Goal: Task Accomplishment & Management: Manage account settings

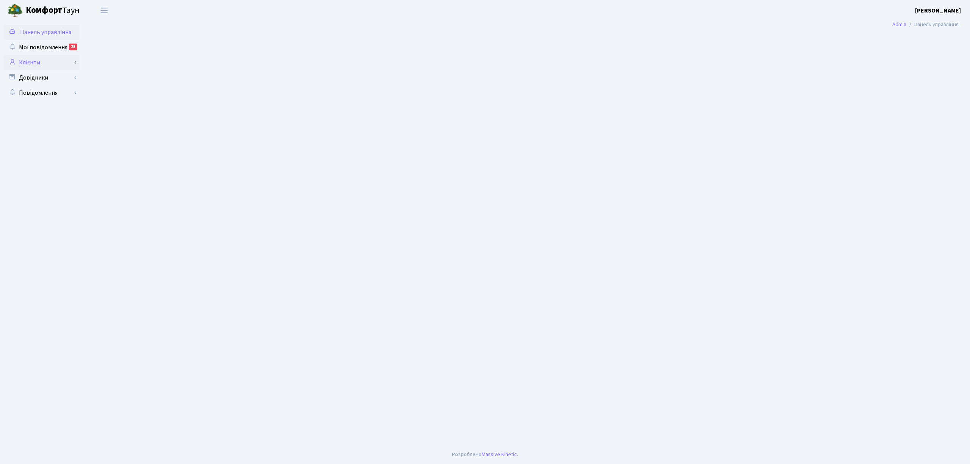
click at [56, 61] on link "Клієнти" at bounding box center [42, 62] width 76 height 15
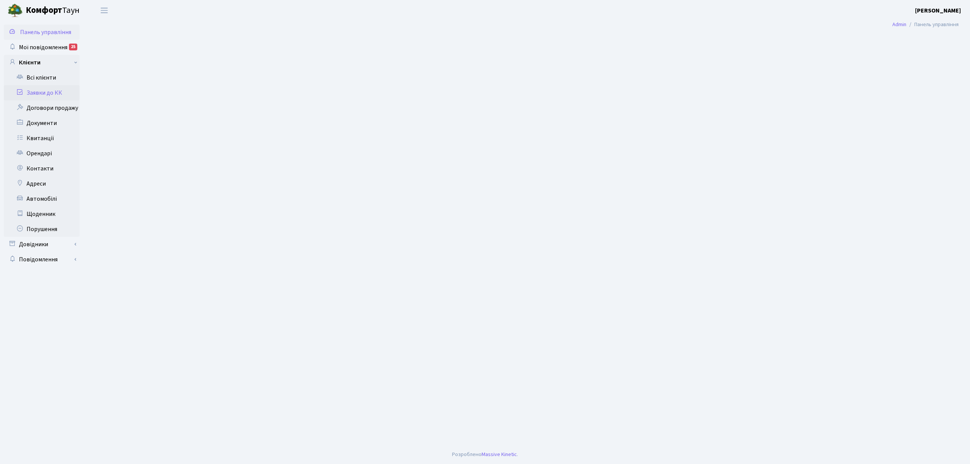
click at [50, 92] on link "Заявки до КК" at bounding box center [42, 92] width 76 height 15
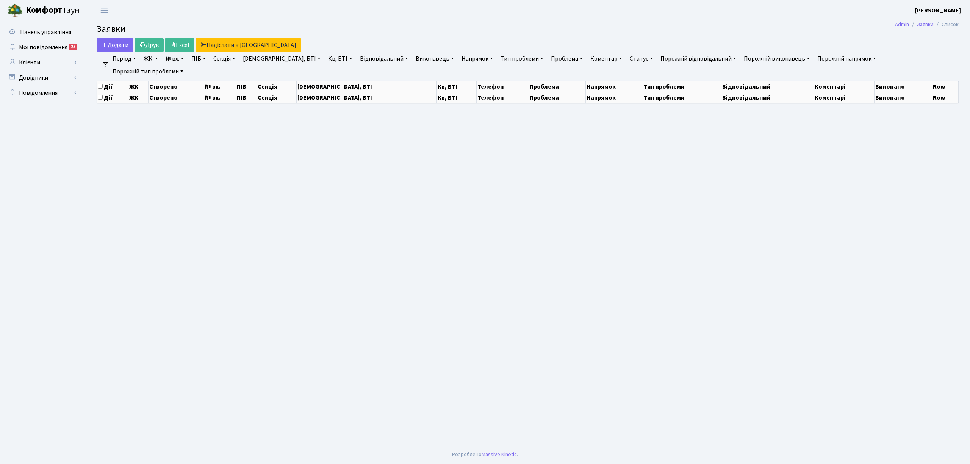
select select "25"
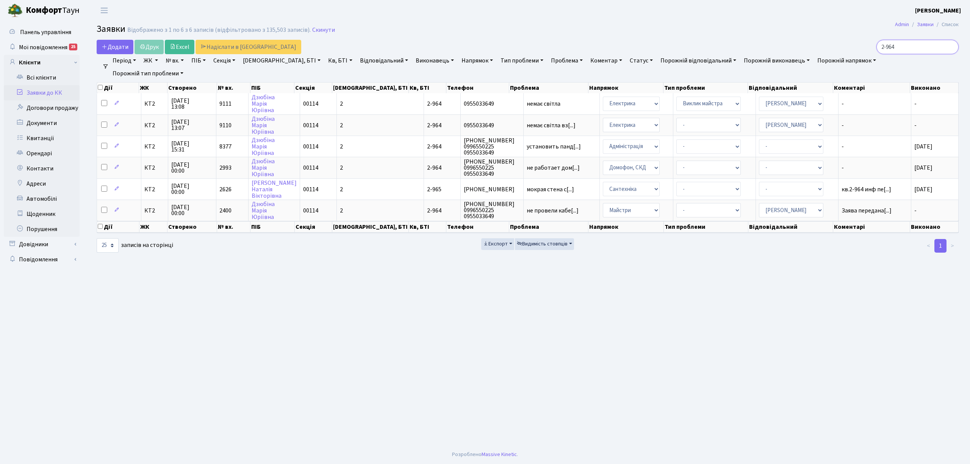
click at [951, 47] on input "2-964" at bounding box center [917, 47] width 82 height 14
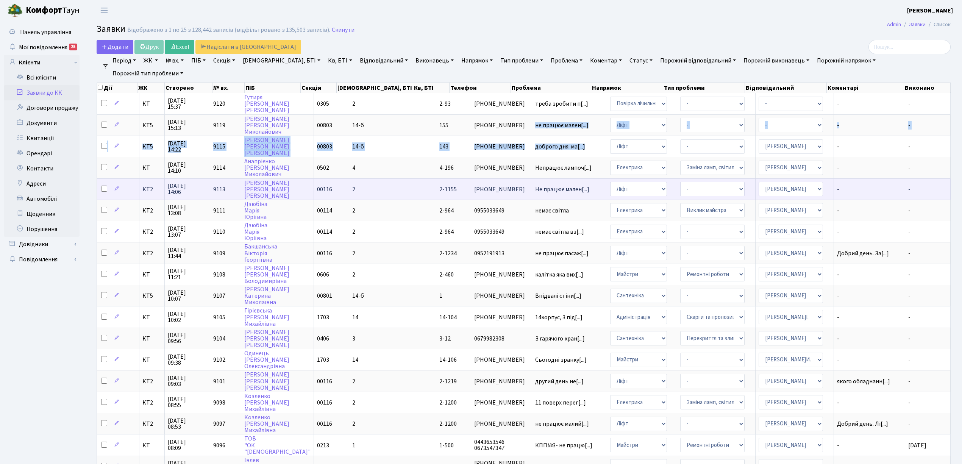
scroll to position [1, 0]
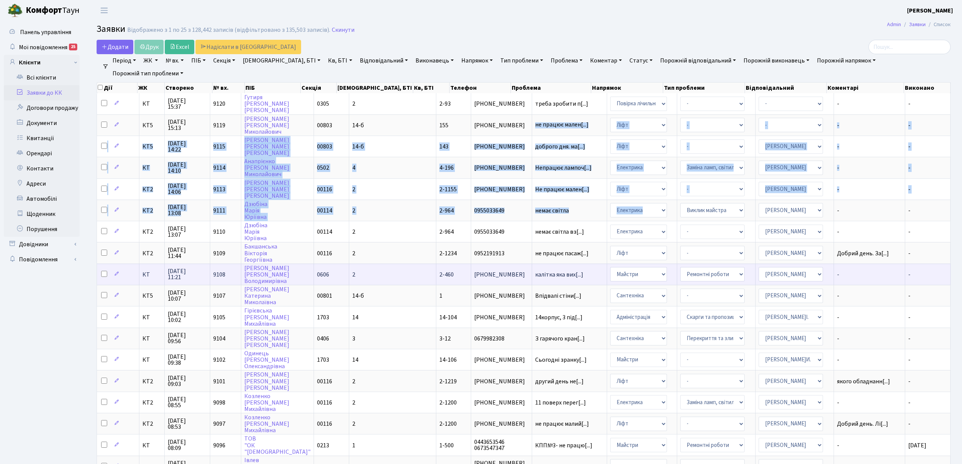
drag, startPoint x: 517, startPoint y: 119, endPoint x: 809, endPoint y: 263, distance: 325.2
click at [731, 230] on tbody "КТ 15.10.2025 15:37 9120 Гутиря Андрій Васильович 0305 2 2-93 (063) 396-59-40 т…" at bounding box center [524, 359] width 854 height 533
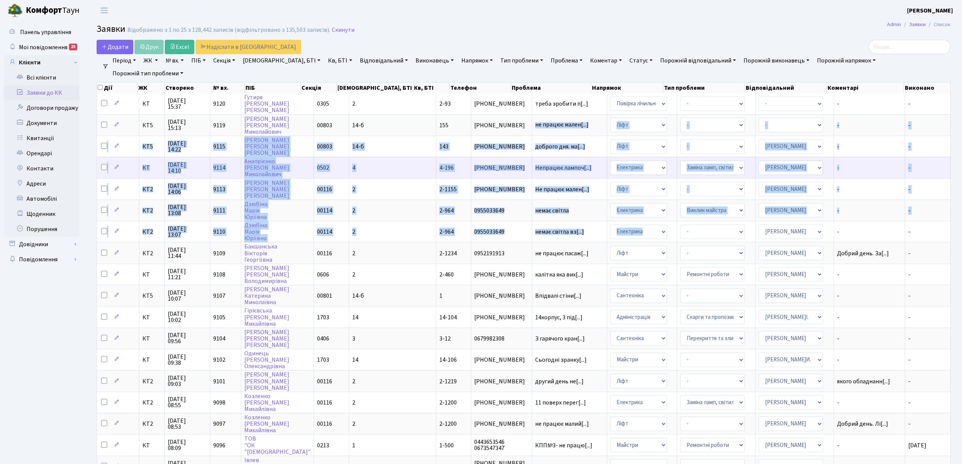
click at [569, 157] on td "Непрацює лампоч[...]" at bounding box center [569, 167] width 75 height 21
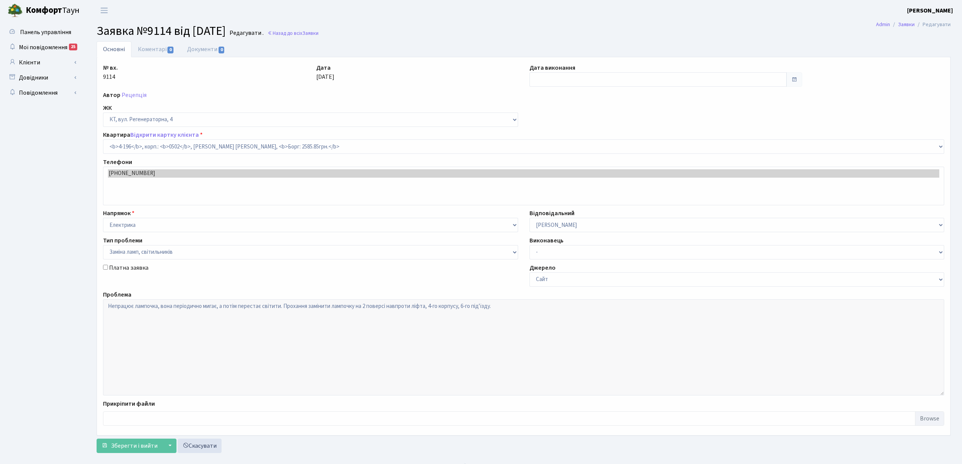
select select "1060"
select select "40"
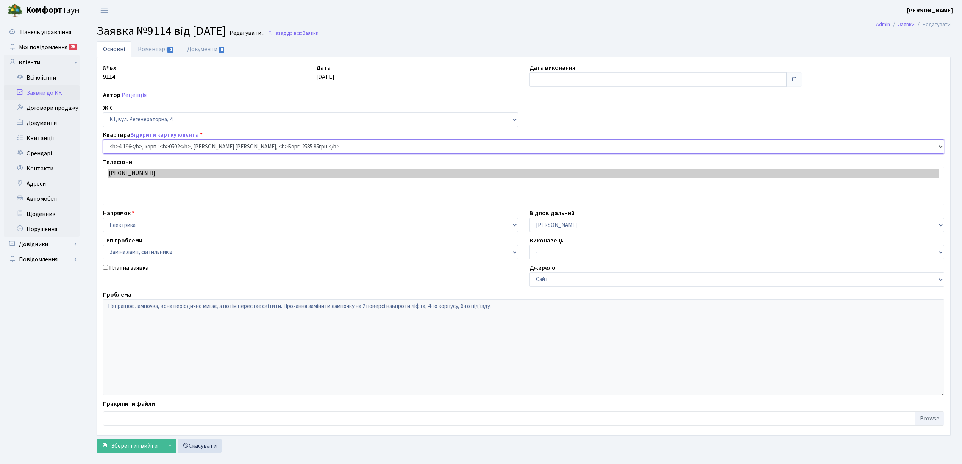
click at [551, 143] on div "Квартира Відкрити картку клієнта ) Квартира <b>4-196</b>, корп.: <b>0502</b>, А…" at bounding box center [523, 141] width 853 height 23
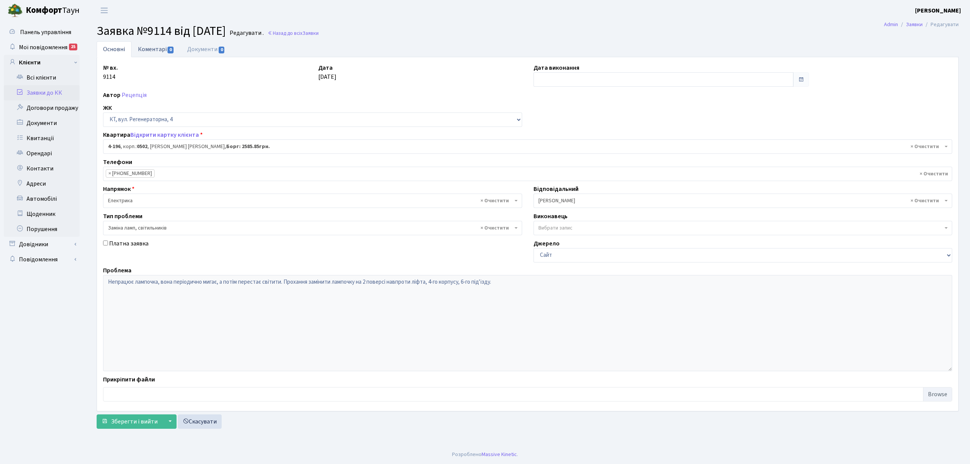
click at [145, 42] on link "Коментарі 0" at bounding box center [155, 49] width 49 height 16
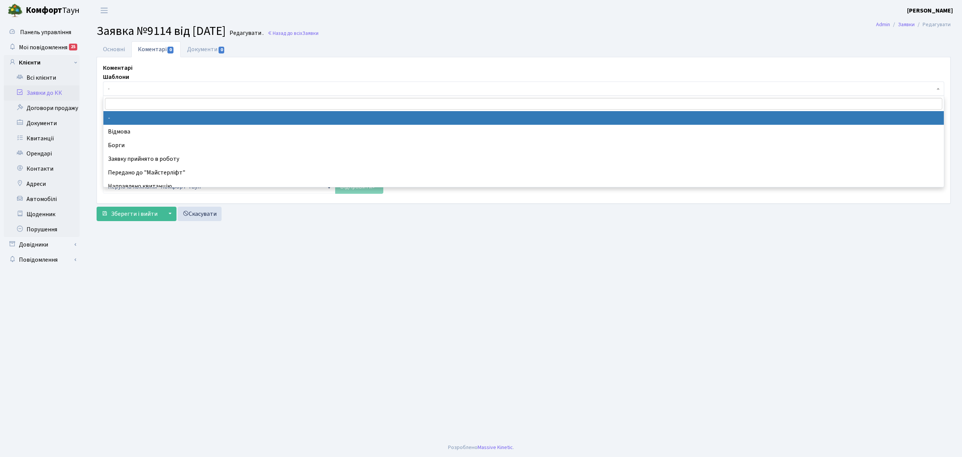
click at [143, 83] on span "-" at bounding box center [524, 88] width 842 height 14
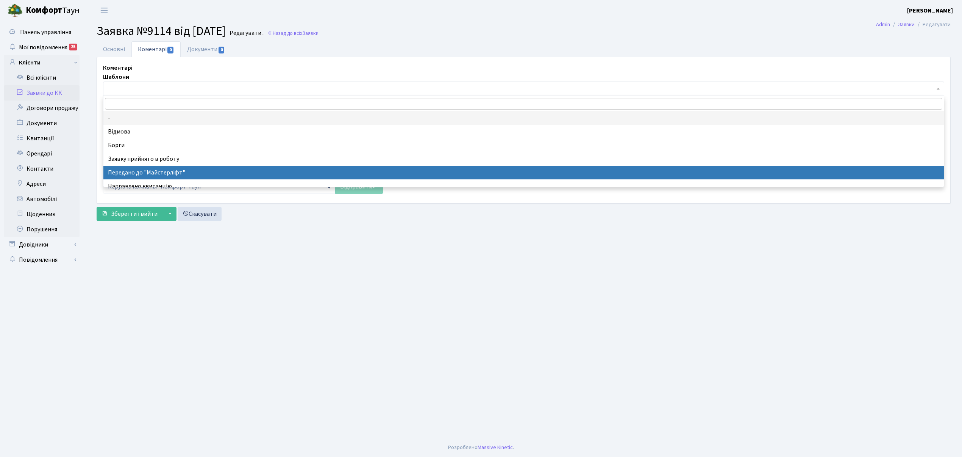
select select "9"
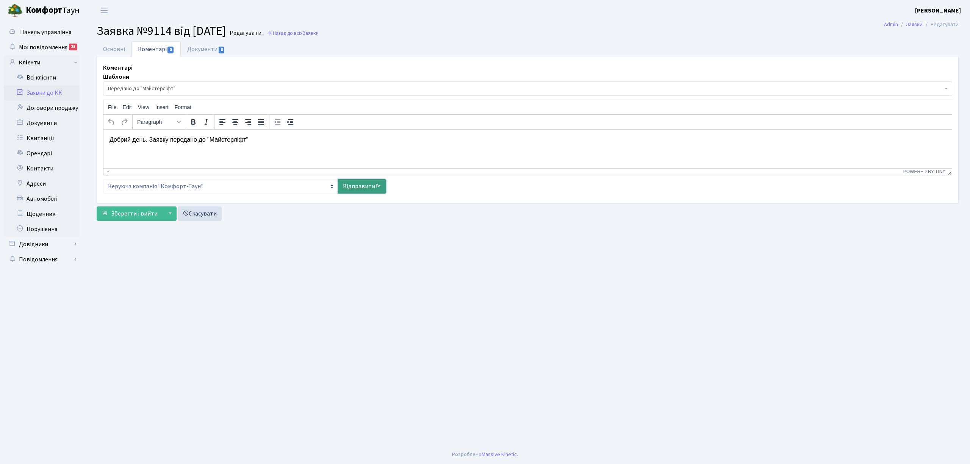
click at [350, 191] on link "Відправити" at bounding box center [362, 186] width 48 height 14
select select
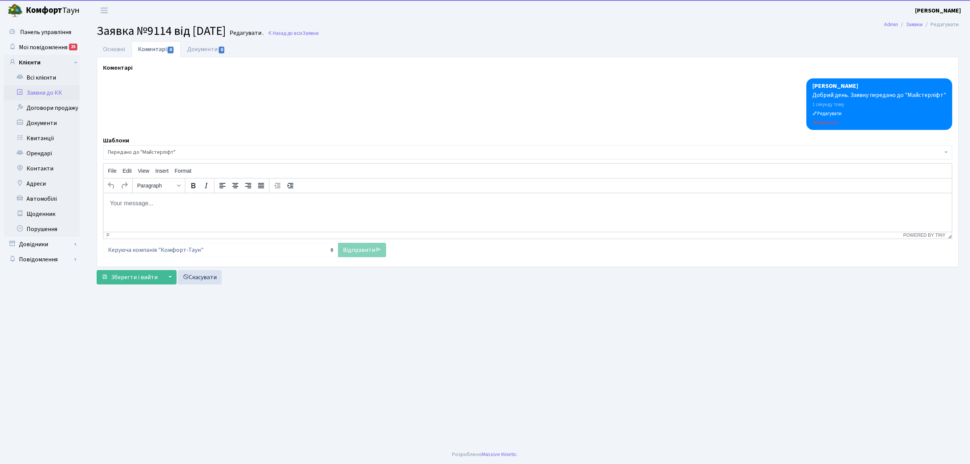
click at [39, 95] on link "Заявки до КК" at bounding box center [42, 92] width 76 height 15
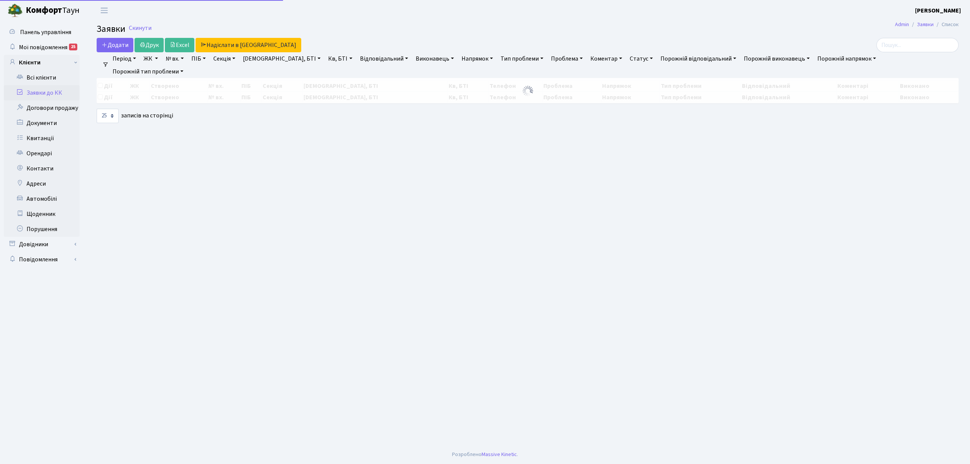
select select "25"
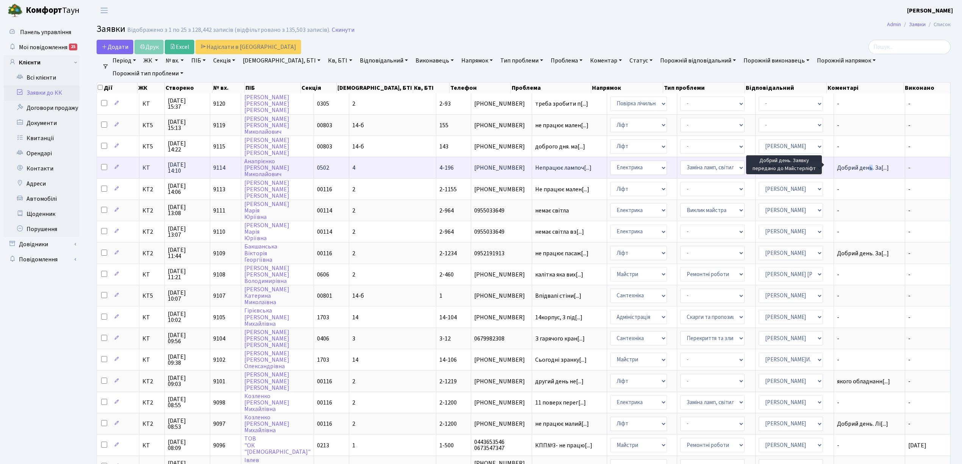
click at [858, 167] on span "Добрий день. За[...]" at bounding box center [863, 168] width 52 height 8
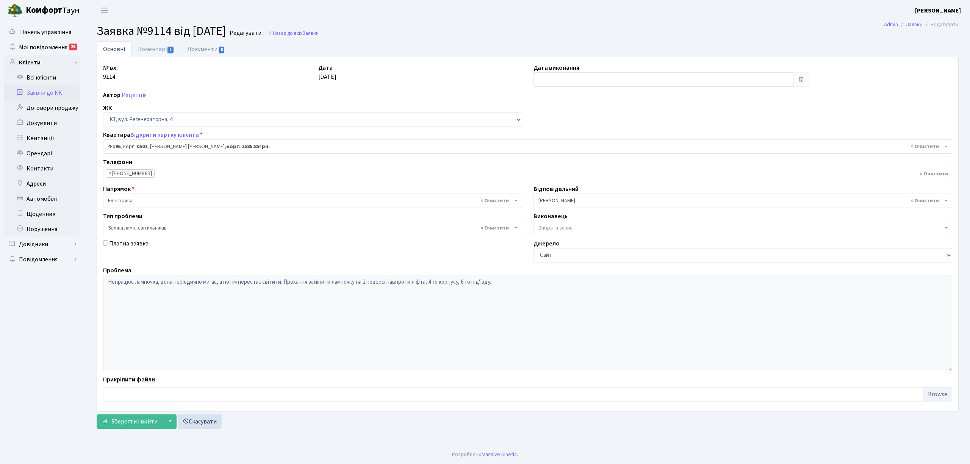
select select "1060"
select select "40"
click at [161, 47] on link "Коментарі 1" at bounding box center [155, 49] width 49 height 16
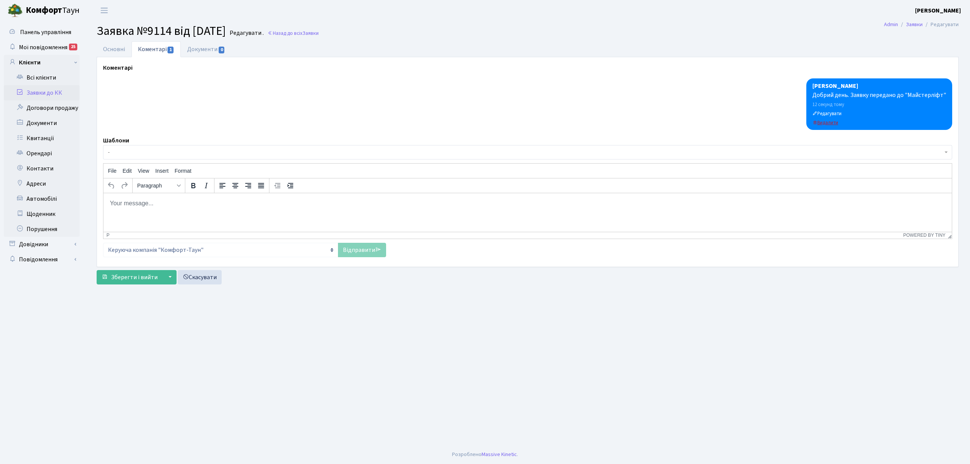
click at [834, 120] on small "Видалити" at bounding box center [825, 122] width 26 height 7
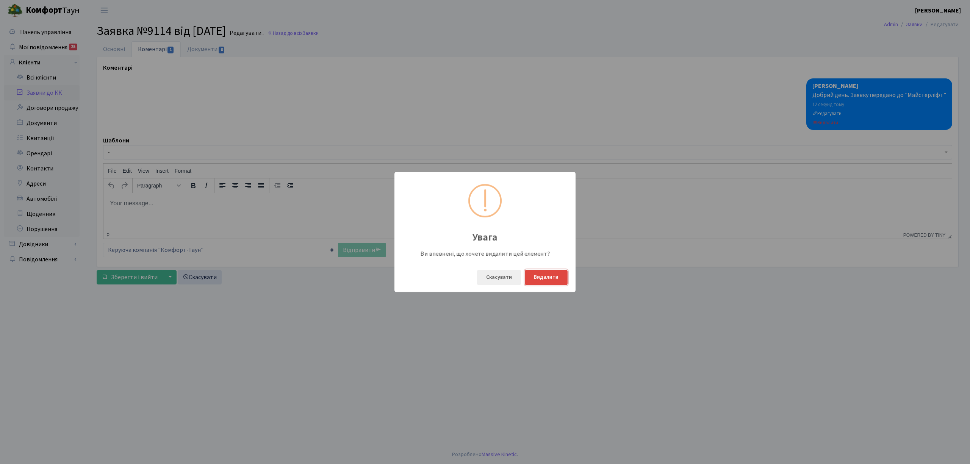
click at [558, 276] on button "Видалити" at bounding box center [546, 278] width 43 height 16
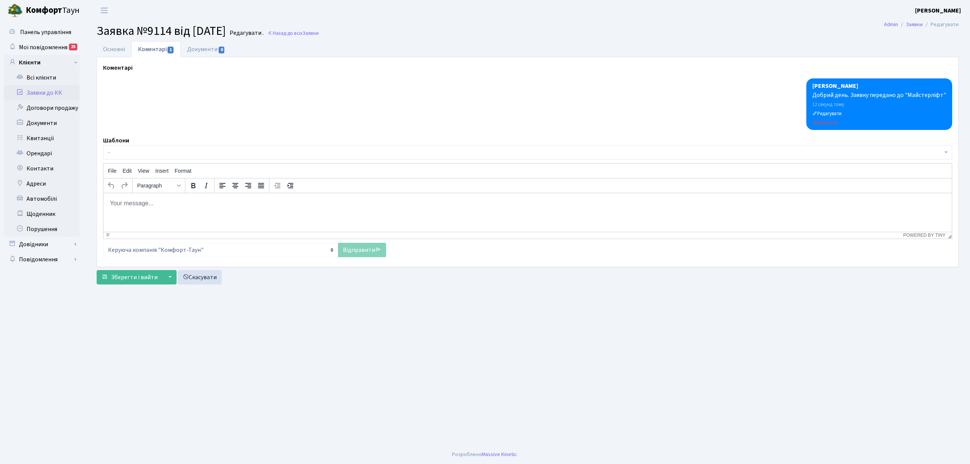
click at [821, 133] on body "Комфорт Таун Токарева Ю. Д. Мій обліковий запис Вийти Панель управління Мої пов…" at bounding box center [485, 232] width 970 height 464
click at [828, 116] on small "Редагувати" at bounding box center [826, 113] width 29 height 7
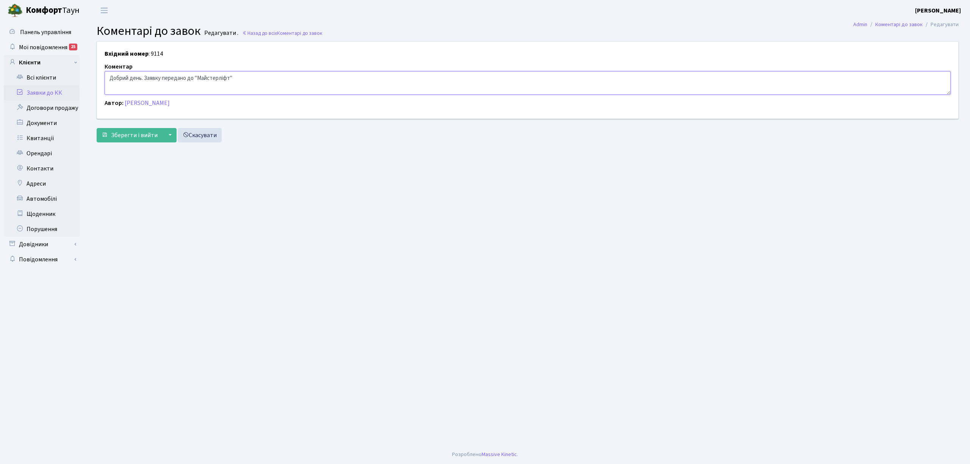
drag, startPoint x: 251, startPoint y: 77, endPoint x: 0, endPoint y: 81, distance: 250.9
click at [0, 81] on div "Панель управління Мої повідомлення 25 Клієнти Всі клієнти Заявки до КК" at bounding box center [485, 233] width 970 height 424
click at [111, 137] on button "Зберегти і вийти" at bounding box center [130, 135] width 66 height 14
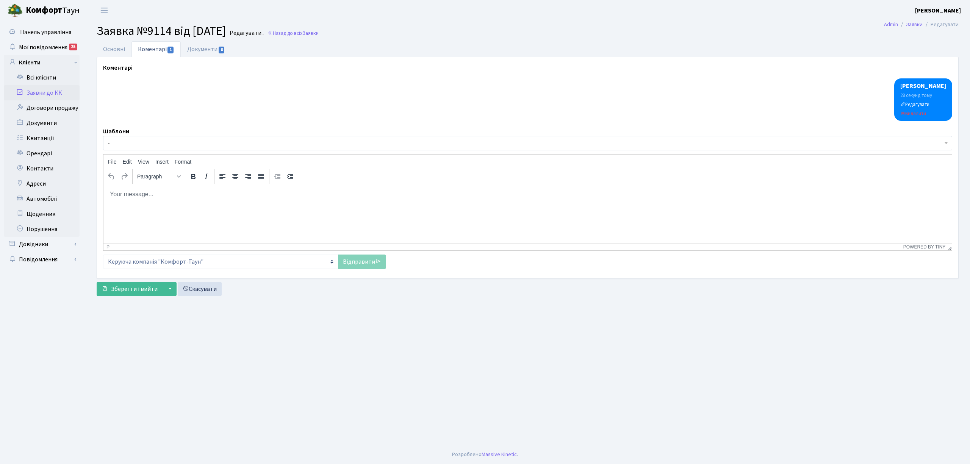
click at [60, 89] on link "Заявки до КК" at bounding box center [42, 92] width 76 height 15
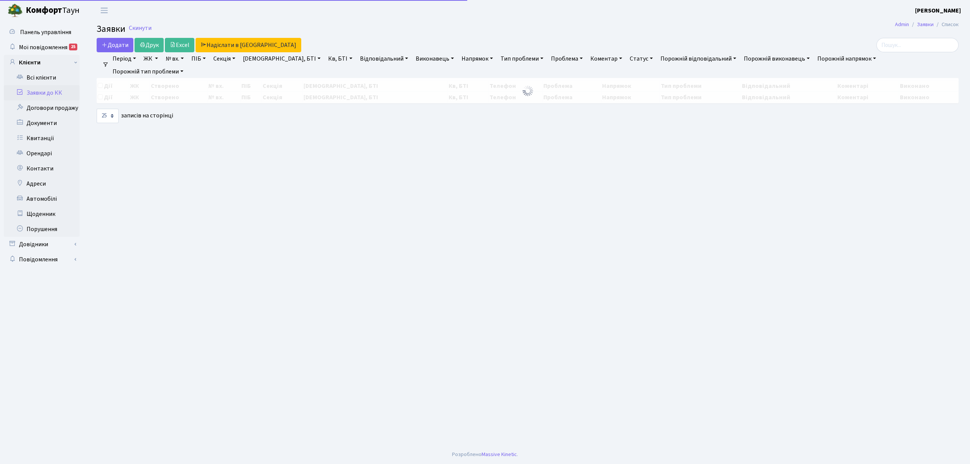
select select "25"
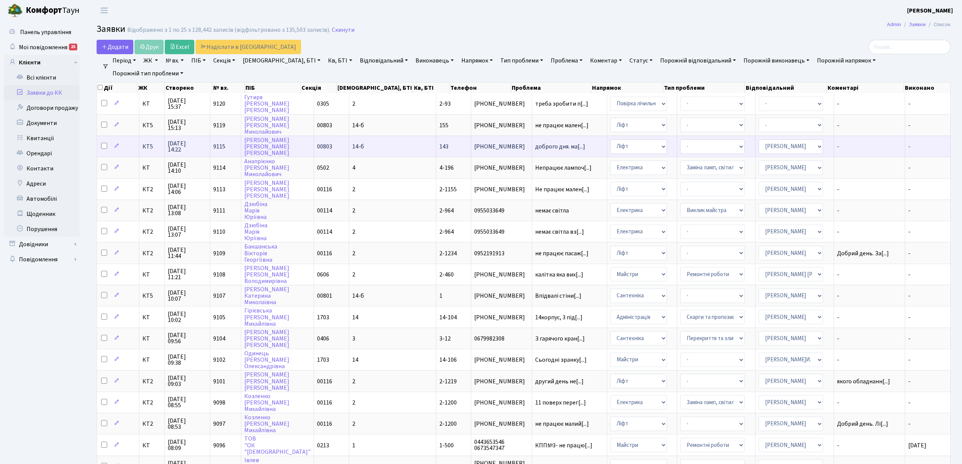
click at [146, 144] on span "КТ5" at bounding box center [151, 147] width 19 height 6
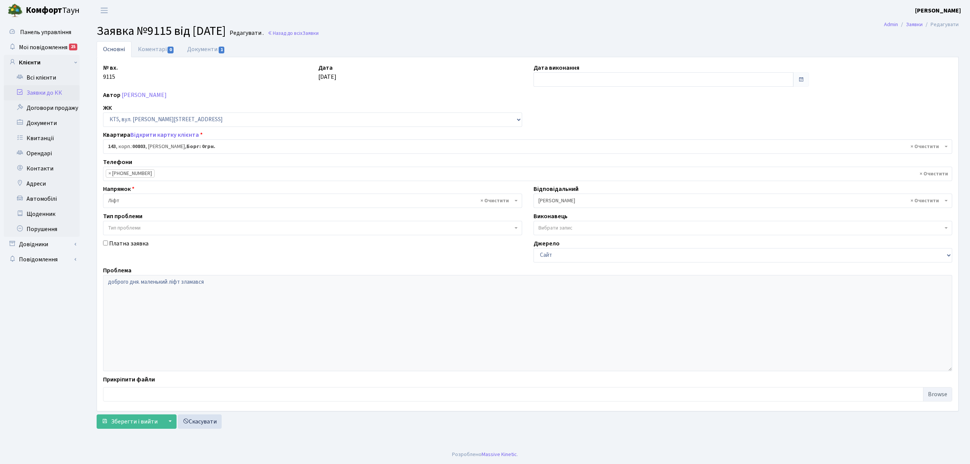
select select "17673"
click at [452, 27] on h2 "Заявка №9115 від 15.10.2025 Редагувати . Назад до всіх Заявки" at bounding box center [528, 31] width 862 height 14
click at [61, 87] on link "Заявки до КК" at bounding box center [42, 92] width 76 height 15
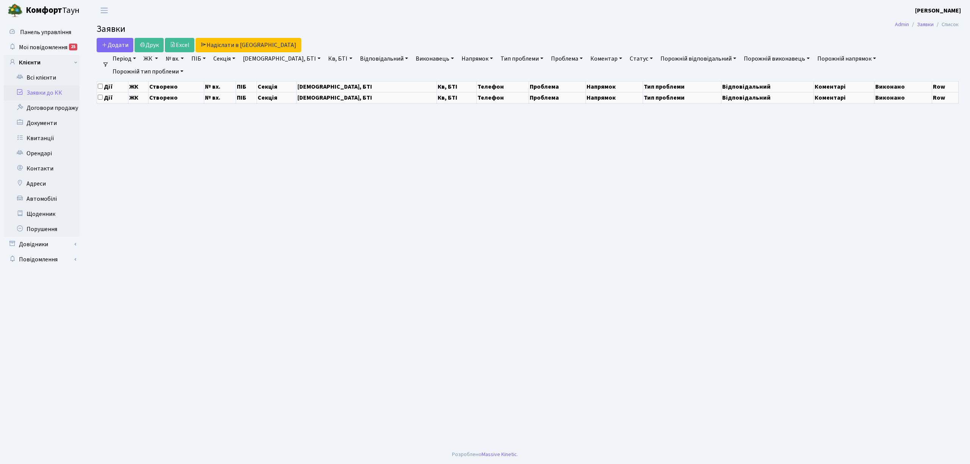
select select "25"
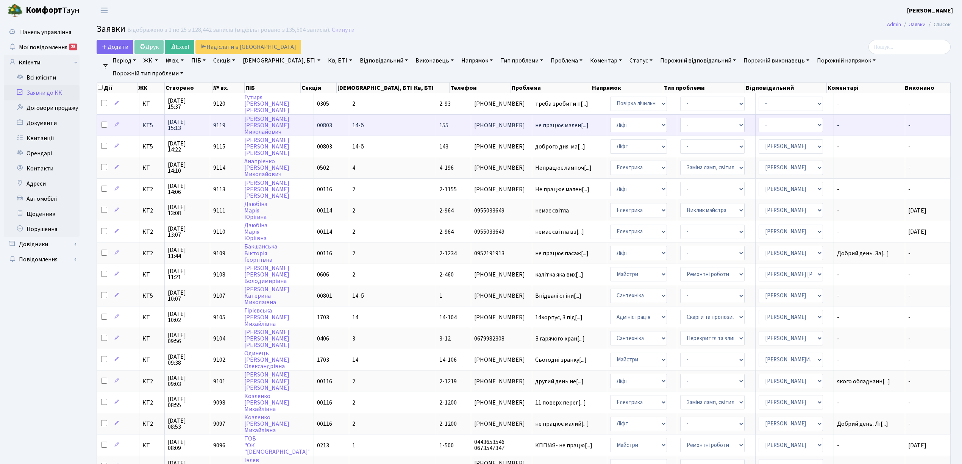
click at [150, 124] on span "КТ5" at bounding box center [151, 125] width 19 height 6
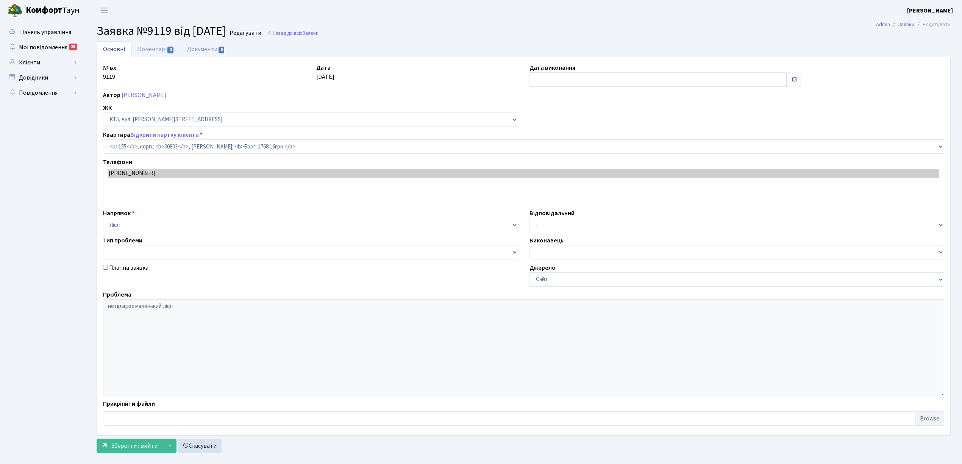
select select "17685"
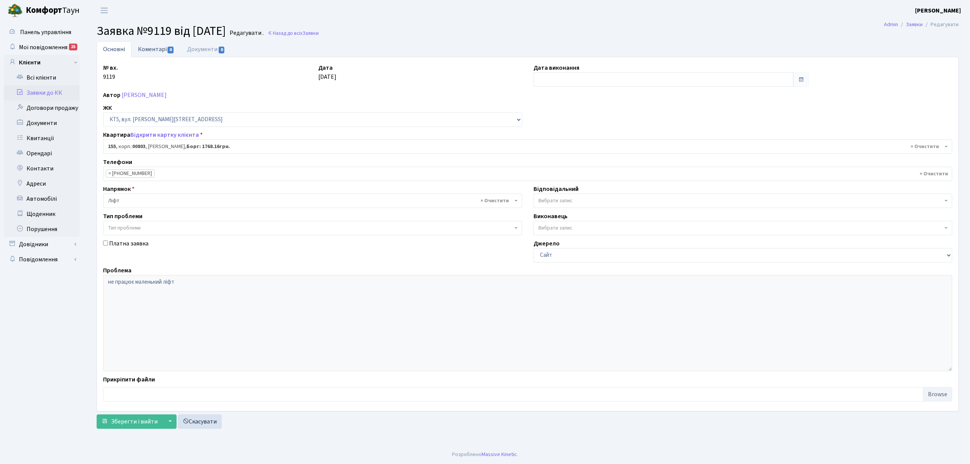
click at [161, 48] on link "Коментарі 0" at bounding box center [155, 49] width 49 height 16
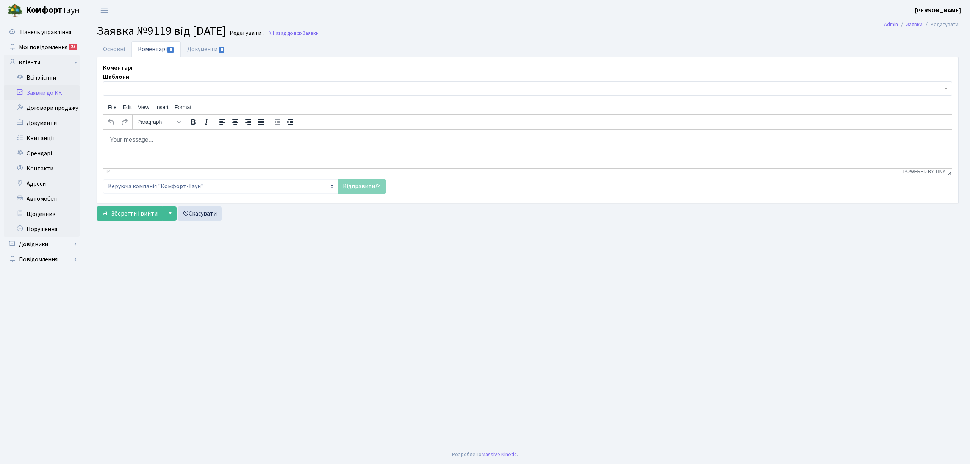
click at [155, 91] on span "-" at bounding box center [525, 89] width 835 height 8
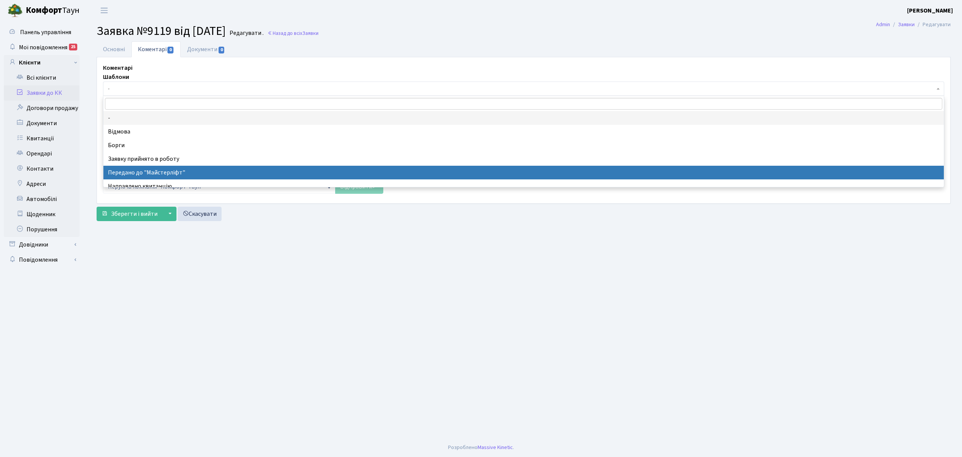
select select "9"
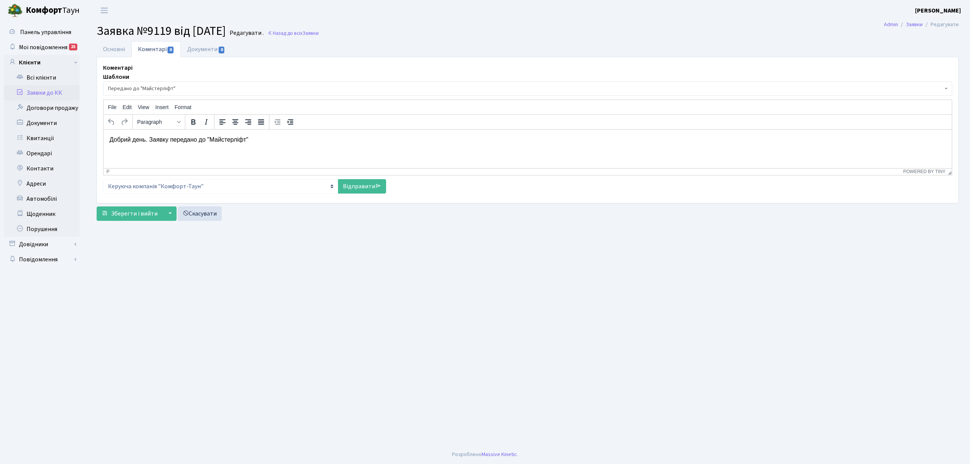
click at [363, 197] on div "Коментарі Шаблони - Відмова Борги Заявку прийнято в роботу Передано до "Майстер…" at bounding box center [527, 130] width 860 height 134
click at [360, 183] on link "Відправити" at bounding box center [362, 186] width 48 height 14
select select
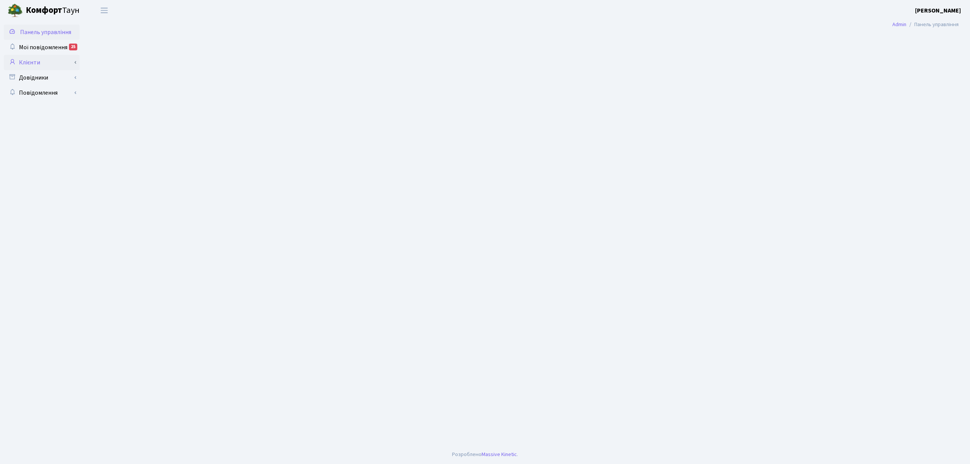
click at [43, 67] on link "Клієнти" at bounding box center [42, 62] width 76 height 15
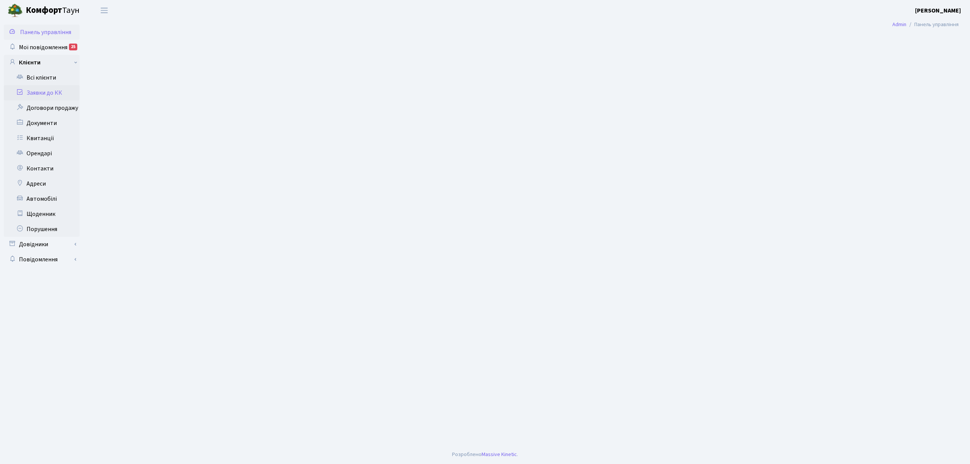
click at [48, 93] on link "Заявки до КК" at bounding box center [42, 92] width 76 height 15
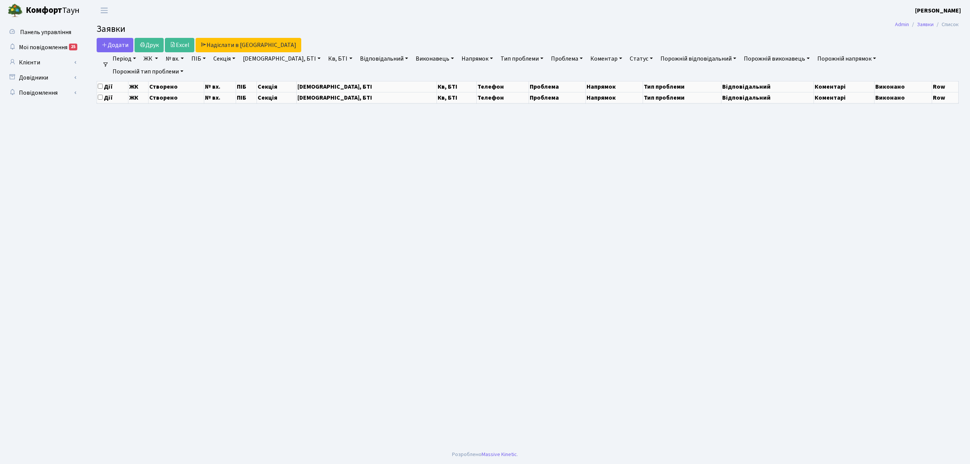
select select "25"
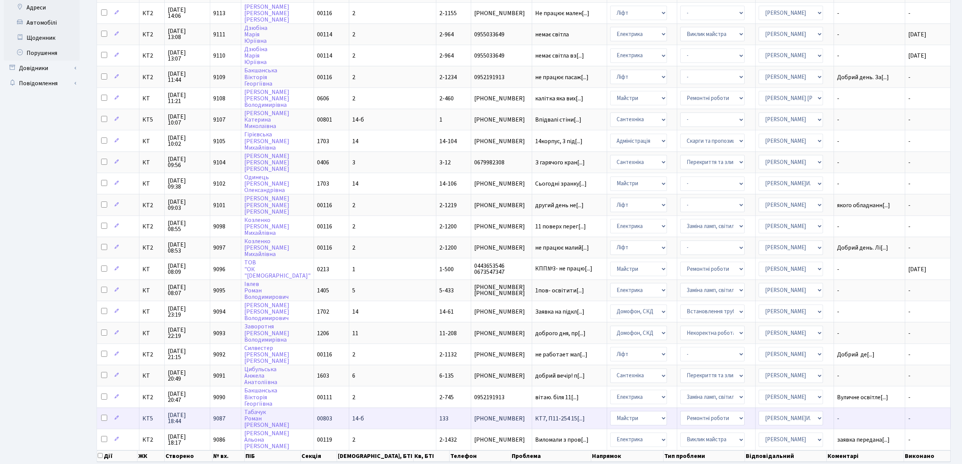
scroll to position [189, 0]
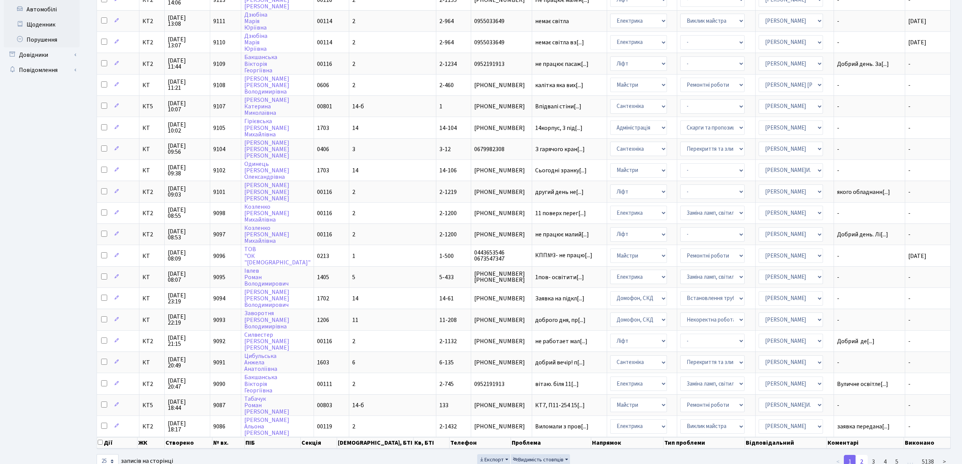
click at [863, 455] on link "2" at bounding box center [862, 462] width 12 height 14
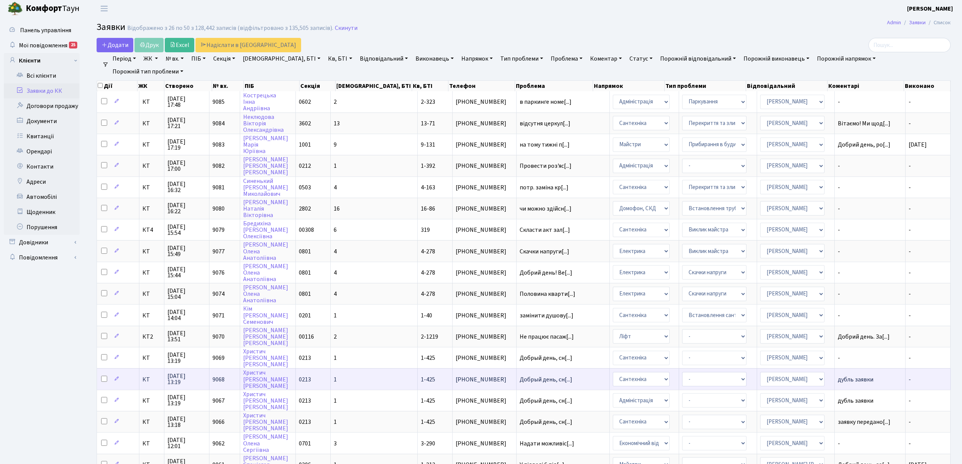
scroll to position [0, 0]
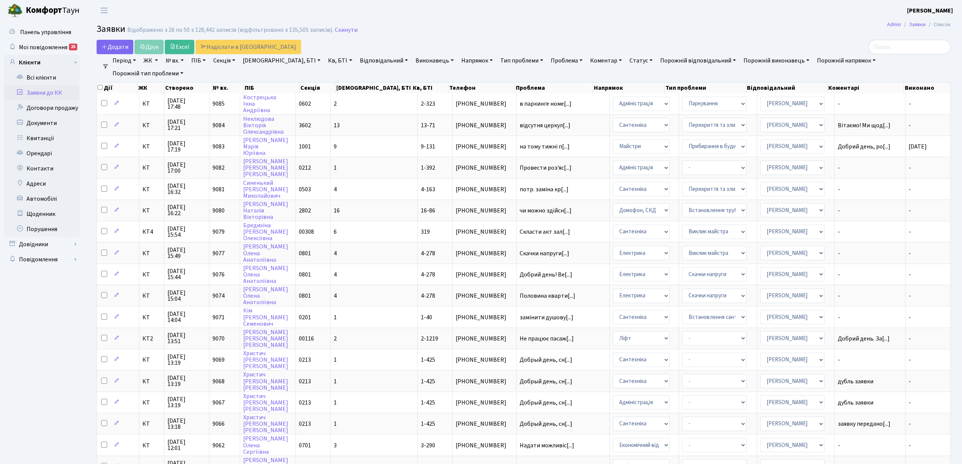
click at [63, 91] on link "Заявки до КК" at bounding box center [42, 92] width 76 height 15
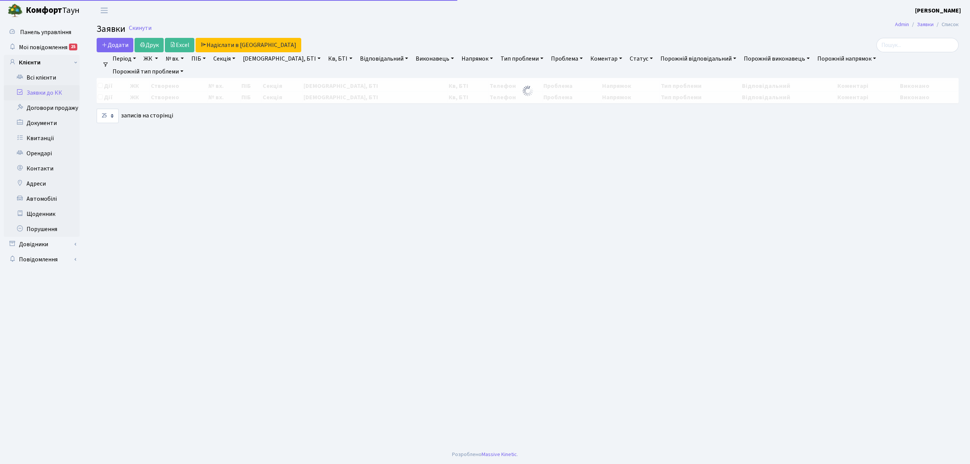
select select "25"
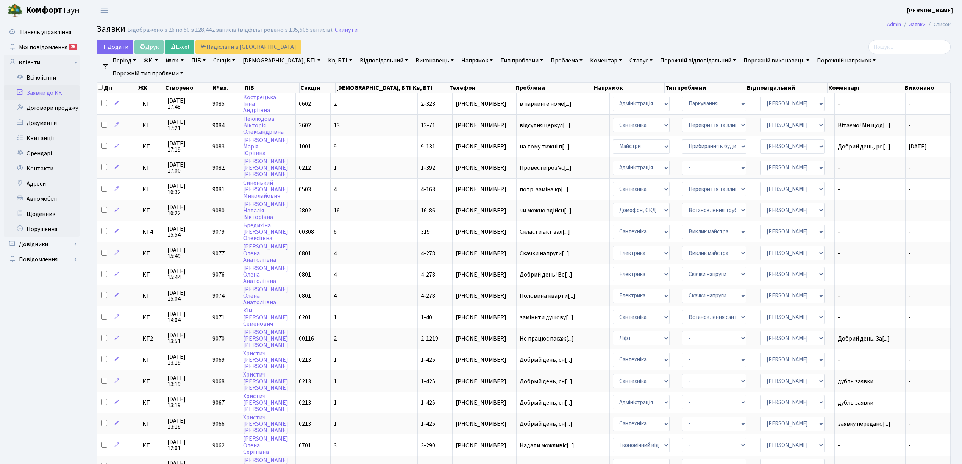
click at [41, 92] on link "Заявки до КК" at bounding box center [42, 92] width 76 height 15
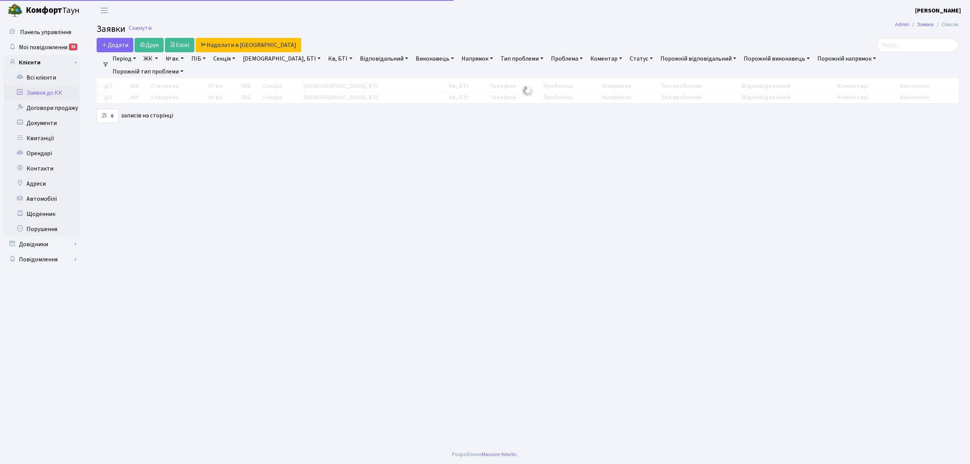
select select "25"
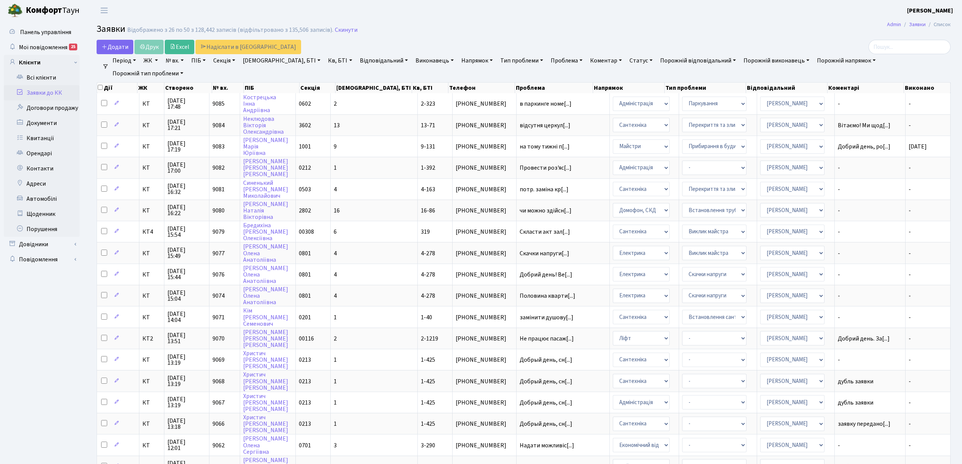
click at [458, 61] on link "Напрямок" at bounding box center [477, 60] width 38 height 13
click at [460, 109] on li "Ліфт" at bounding box center [505, 112] width 91 height 13
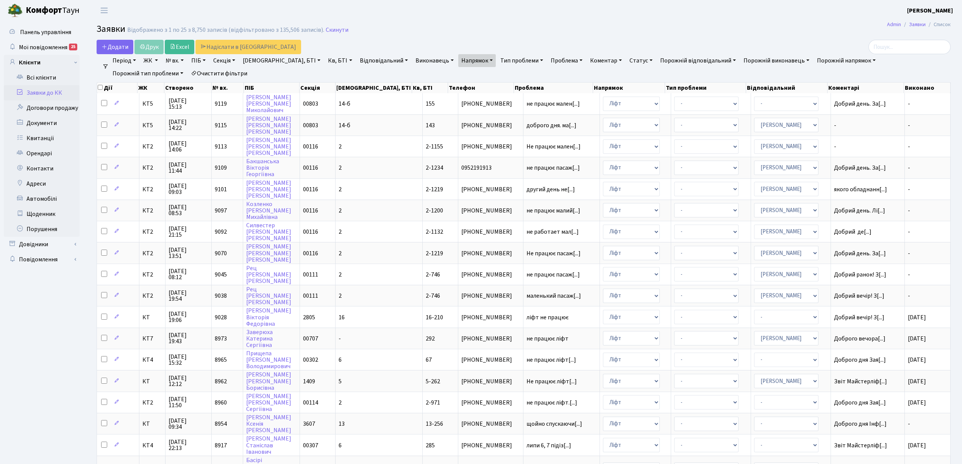
click at [627, 61] on link "Статус" at bounding box center [641, 60] width 29 height 13
click at [627, 103] on link "Не виконано" at bounding box center [657, 107] width 60 height 12
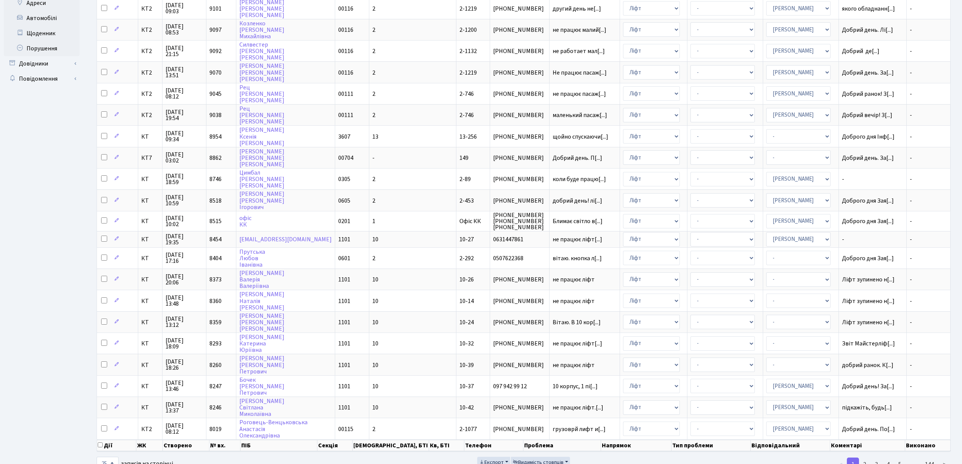
scroll to position [185, 0]
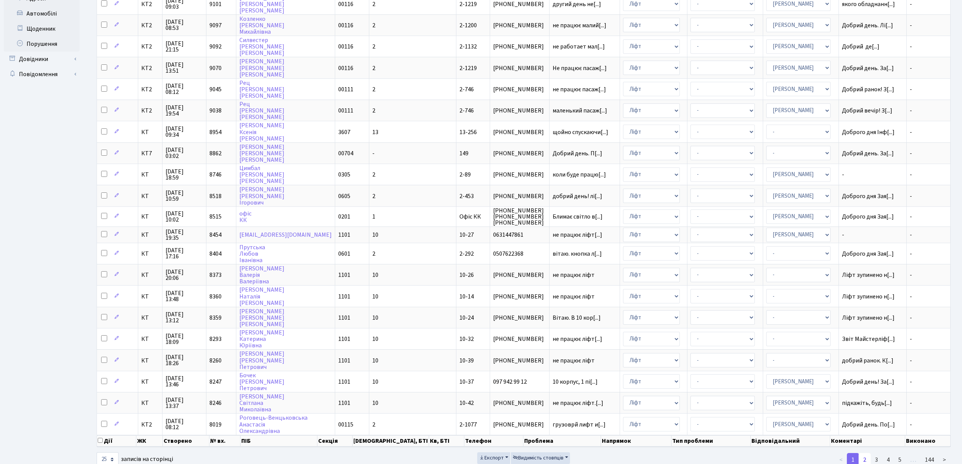
click at [863, 453] on link "2" at bounding box center [865, 460] width 12 height 14
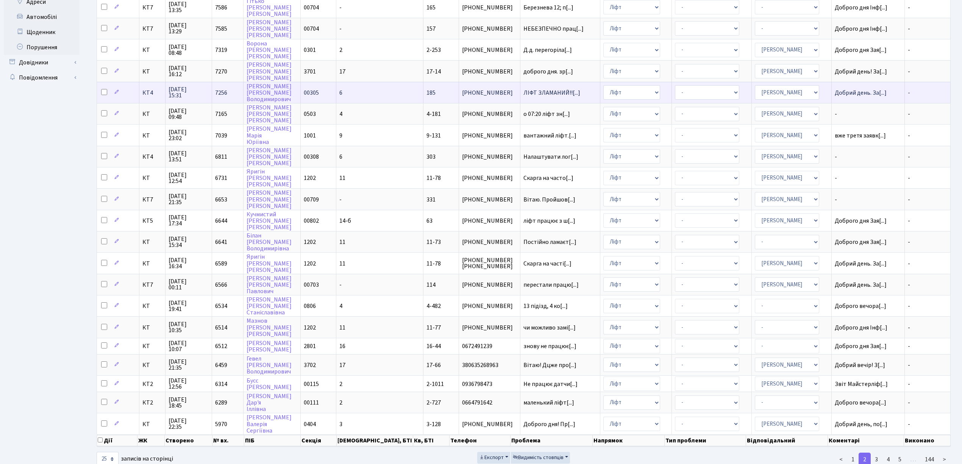
scroll to position [131, 0]
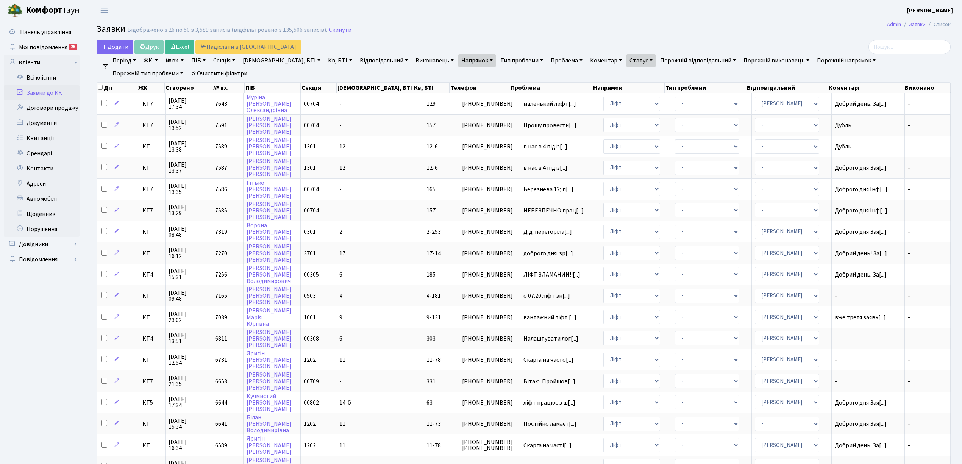
click at [39, 93] on link "Заявки до КК" at bounding box center [42, 92] width 76 height 15
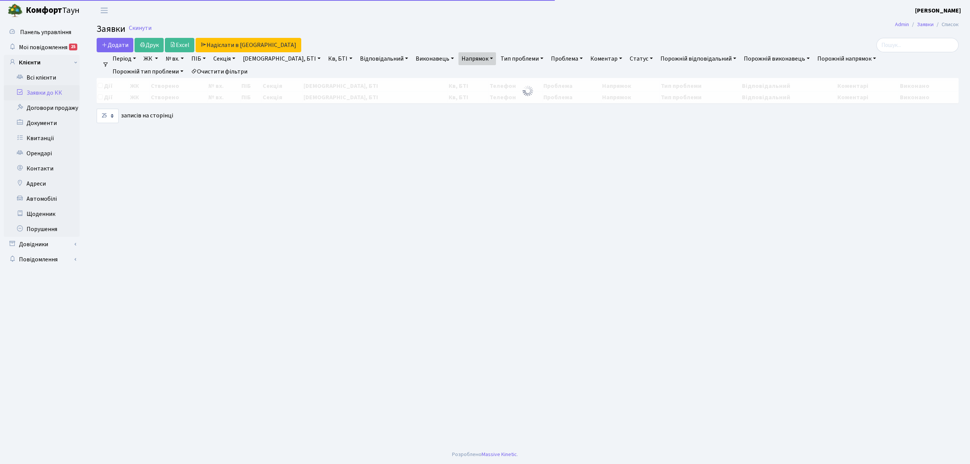
select select "25"
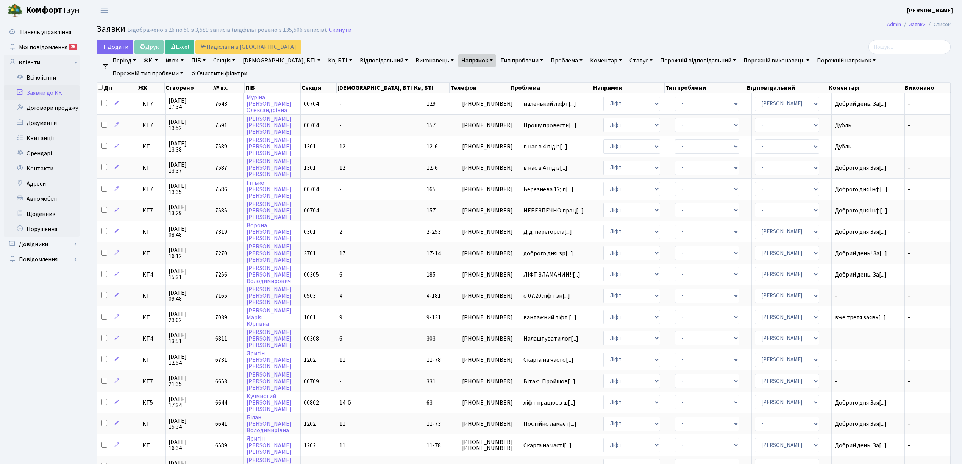
click at [33, 92] on link "Заявки до КК" at bounding box center [42, 92] width 76 height 15
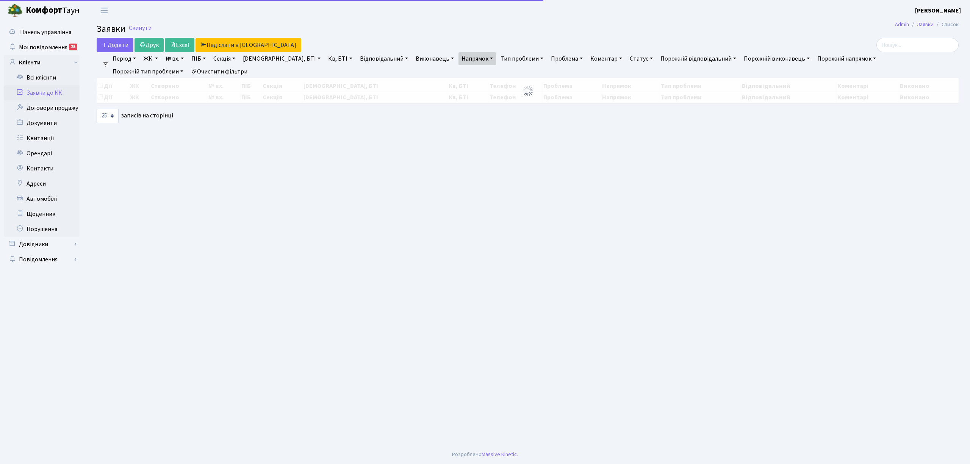
select select "25"
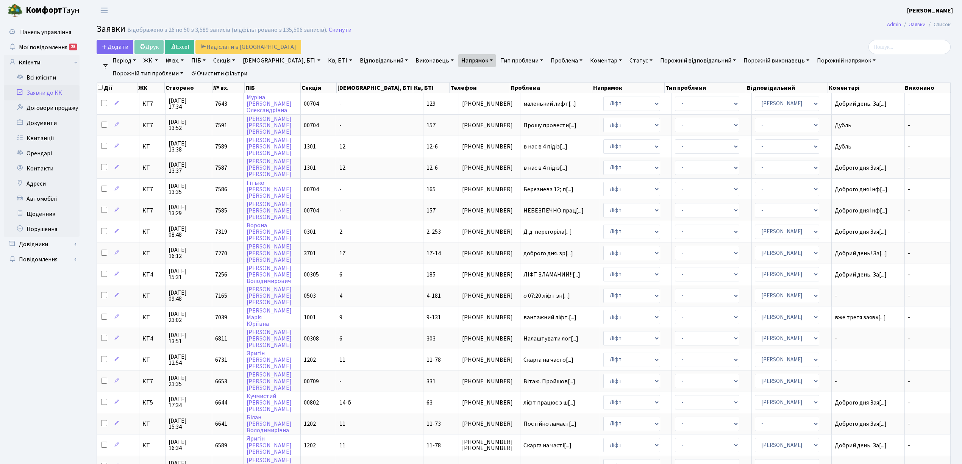
click at [188, 75] on link "Очистити фільтри" at bounding box center [219, 73] width 63 height 13
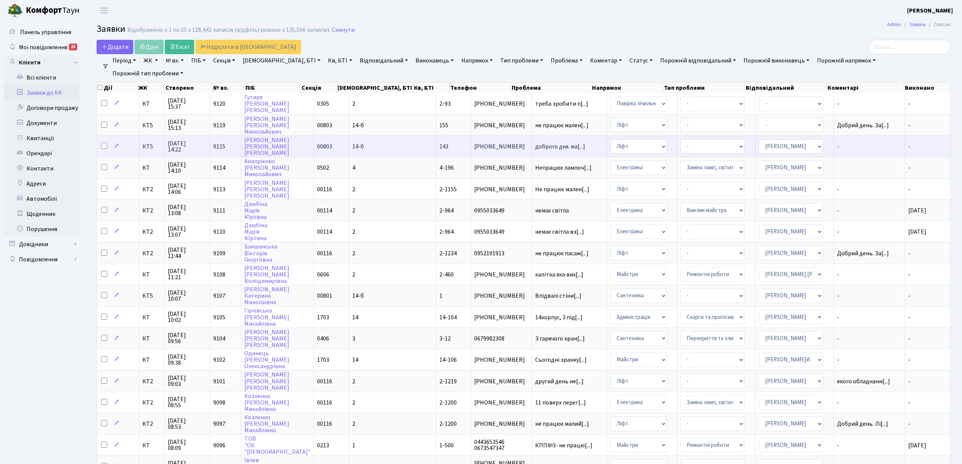
click at [146, 149] on td "КТ5" at bounding box center [151, 146] width 25 height 21
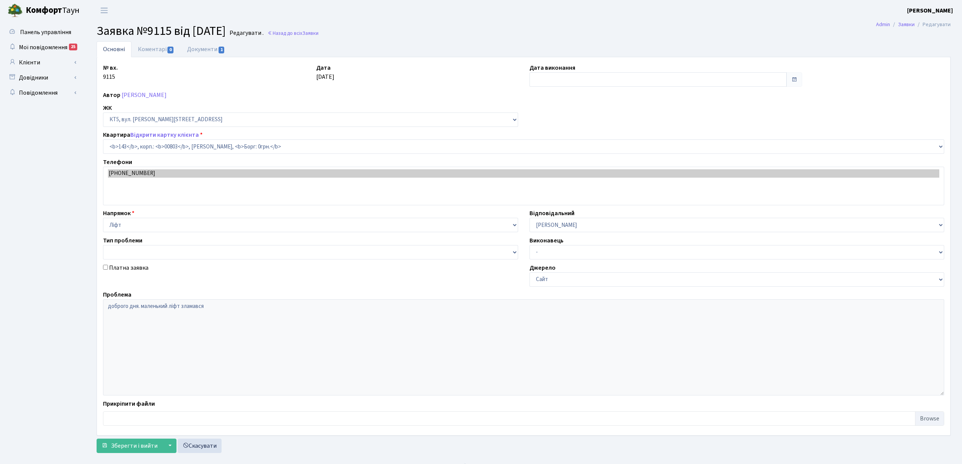
select select "17673"
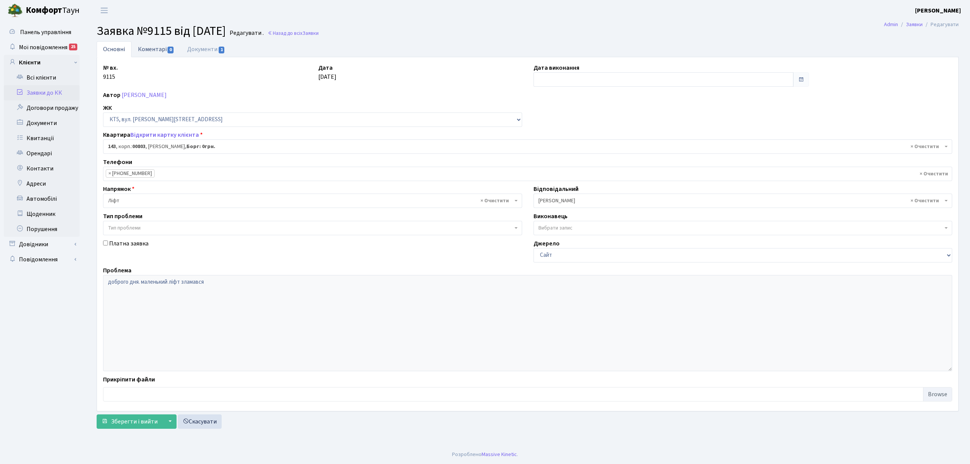
click at [152, 53] on link "Коментарі 0" at bounding box center [155, 49] width 49 height 16
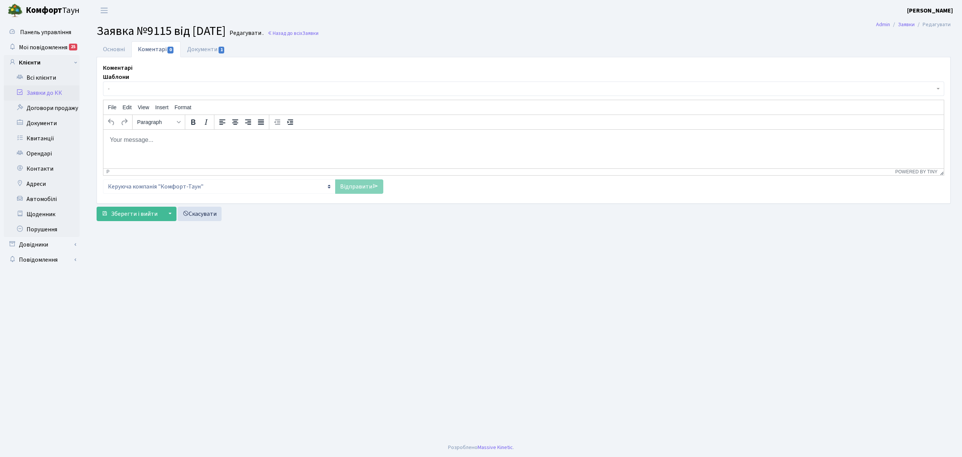
click at [160, 89] on span "-" at bounding box center [521, 89] width 827 height 8
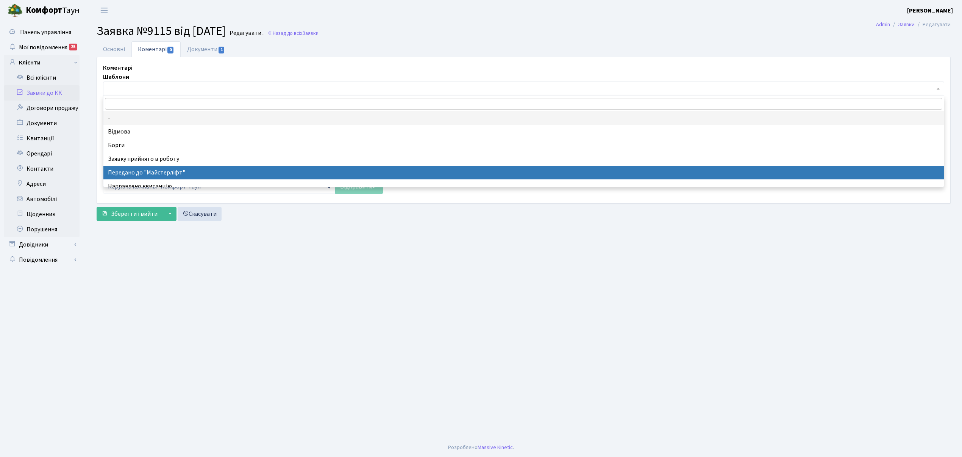
select select "9"
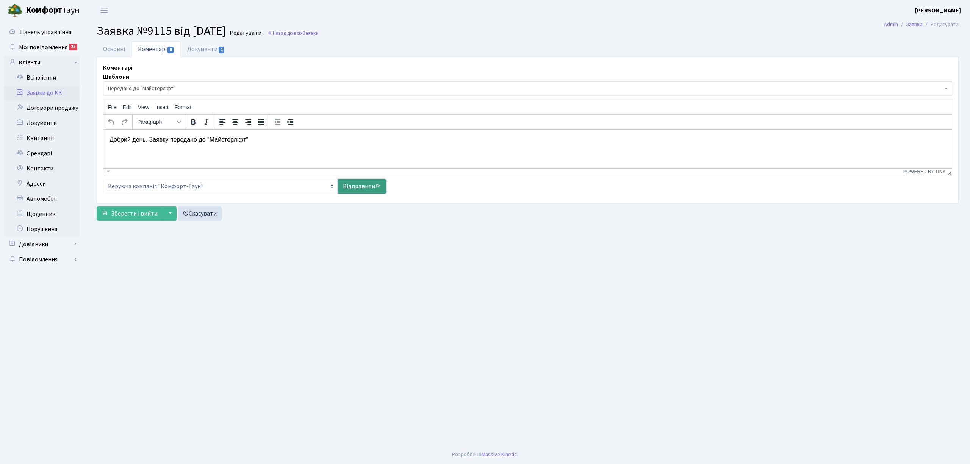
click at [379, 189] on icon at bounding box center [378, 186] width 6 height 6
select select
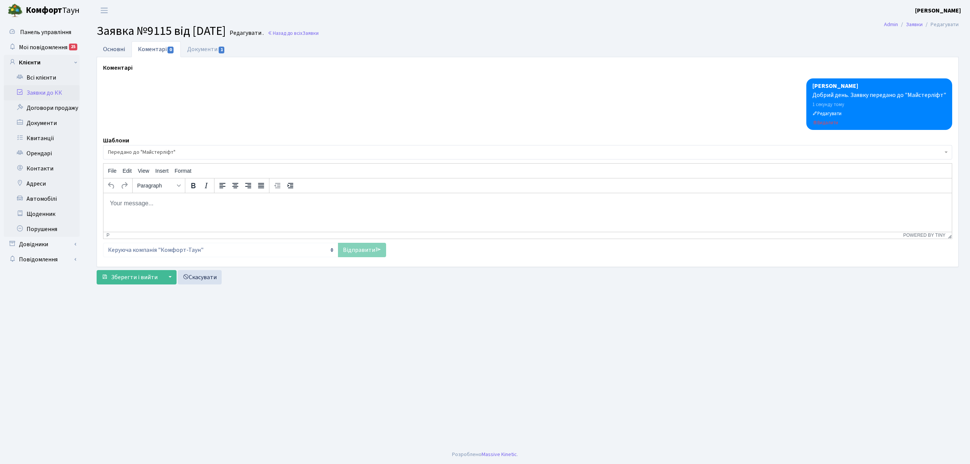
click at [113, 48] on link "Основні" at bounding box center [114, 49] width 35 height 16
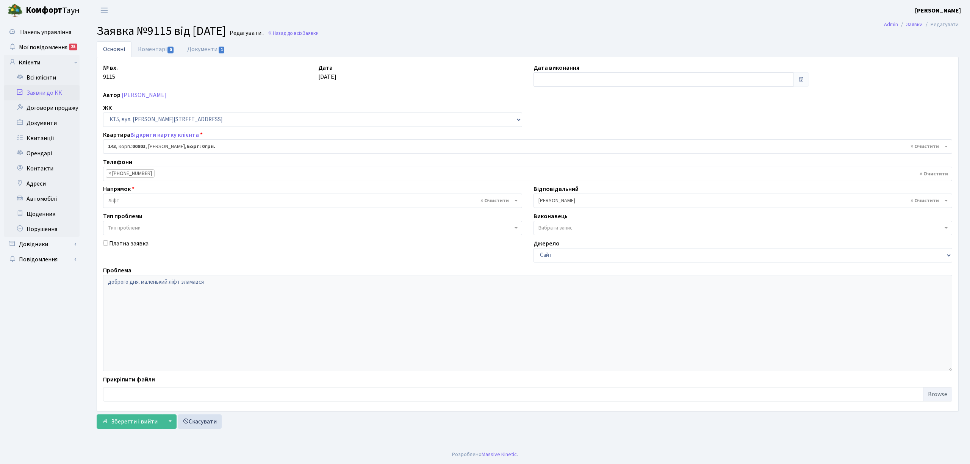
click at [57, 95] on link "Заявки до КК" at bounding box center [42, 92] width 76 height 15
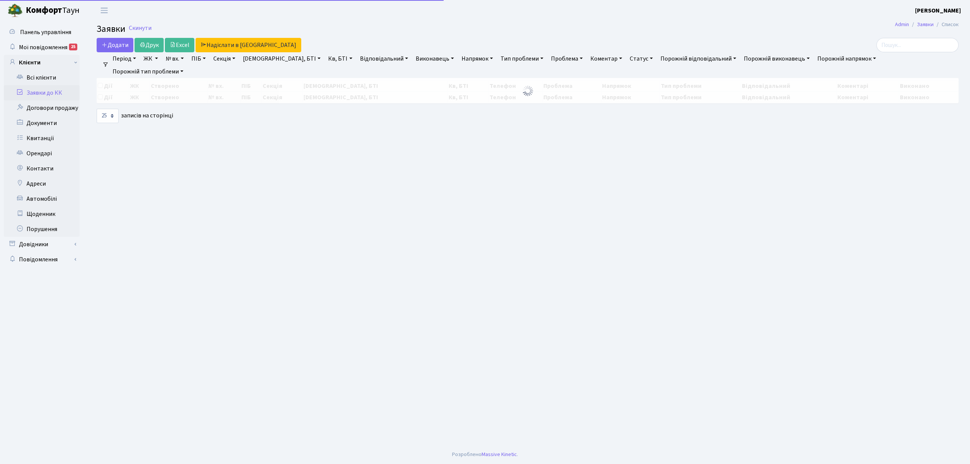
select select "25"
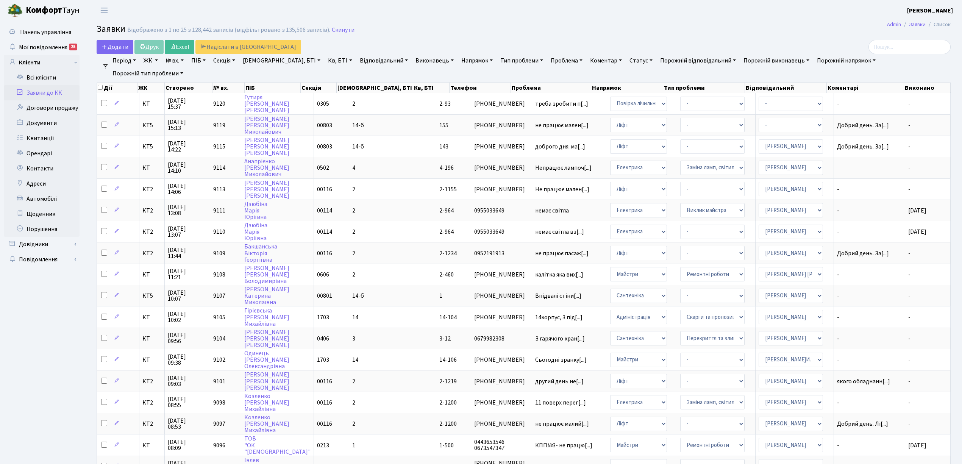
click at [44, 92] on link "Заявки до КК" at bounding box center [42, 92] width 76 height 15
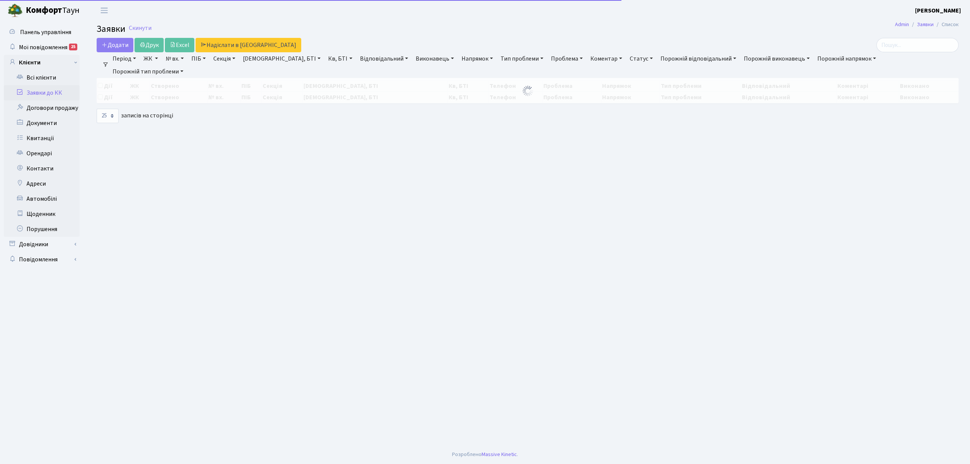
select select "25"
